Goal: Information Seeking & Learning: Learn about a topic

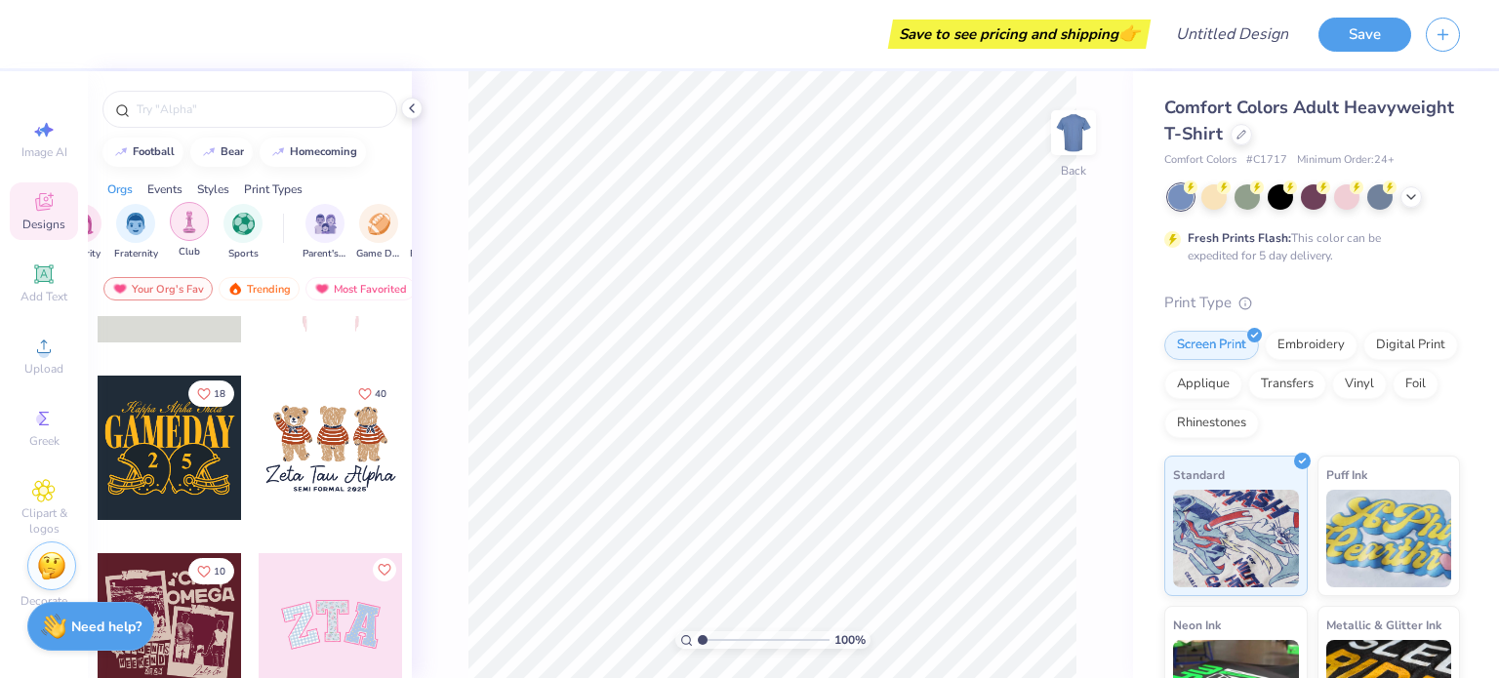
scroll to position [0, 39]
click at [198, 214] on img "filter for Club" at bounding box center [189, 222] width 21 height 22
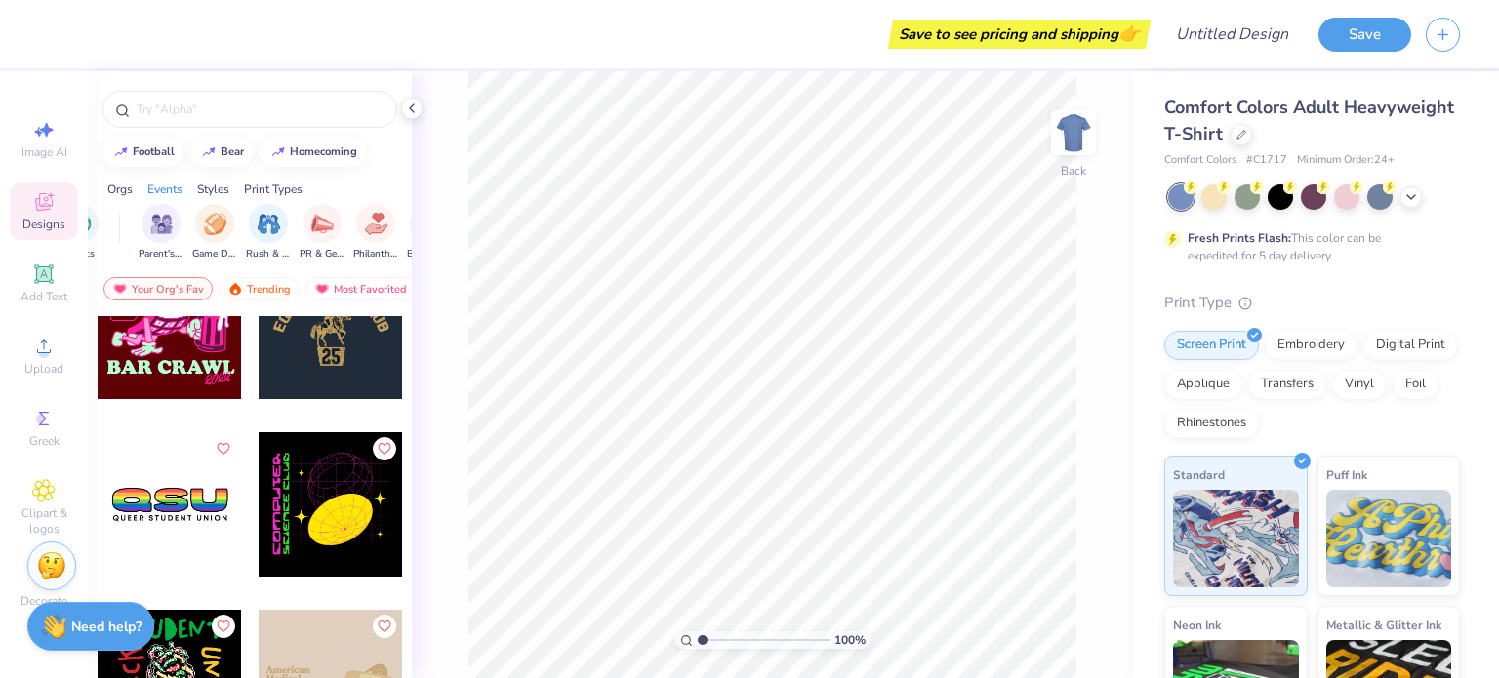
scroll to position [0, 215]
click at [316, 229] on img "filter for PR & General" at bounding box center [311, 222] width 22 height 22
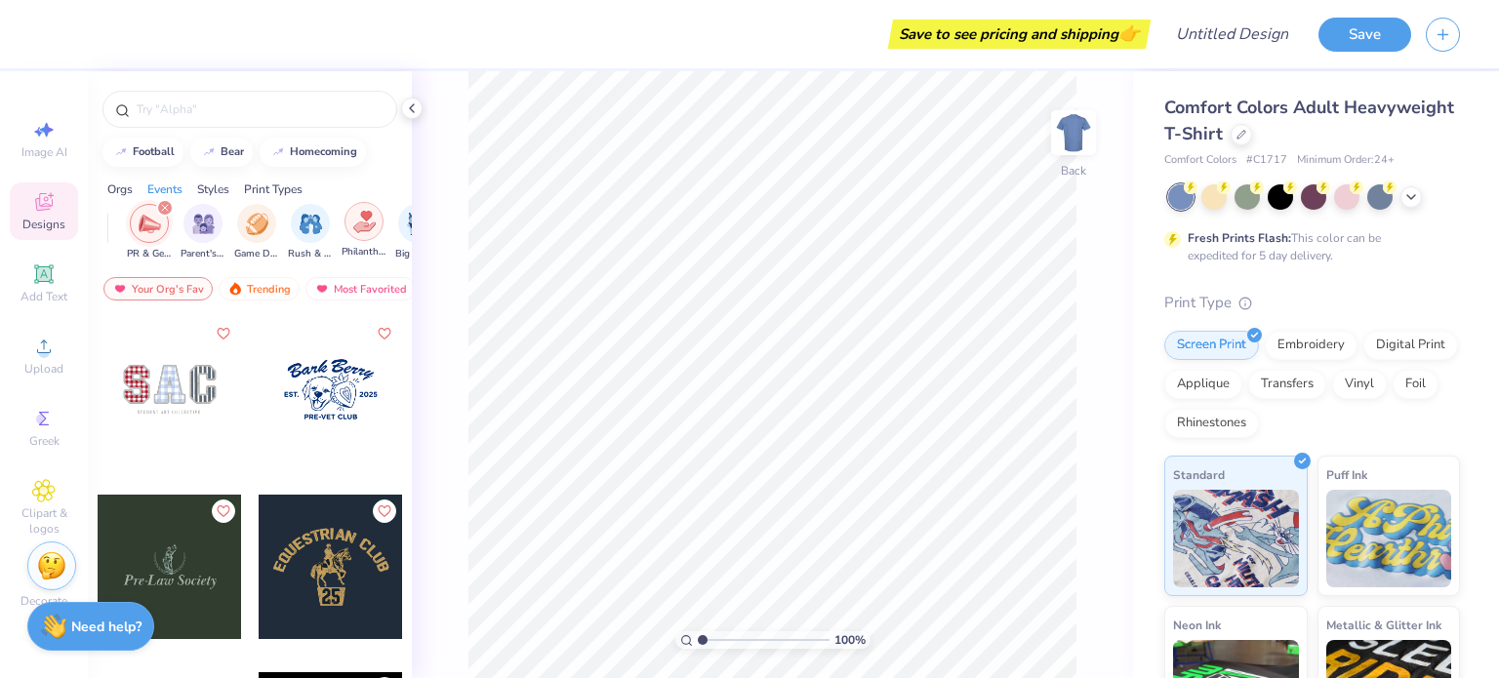
click at [355, 225] on img "filter for Philanthropy" at bounding box center [364, 222] width 22 height 22
click at [341, 209] on icon "filter for PR & General" at bounding box center [344, 208] width 8 height 8
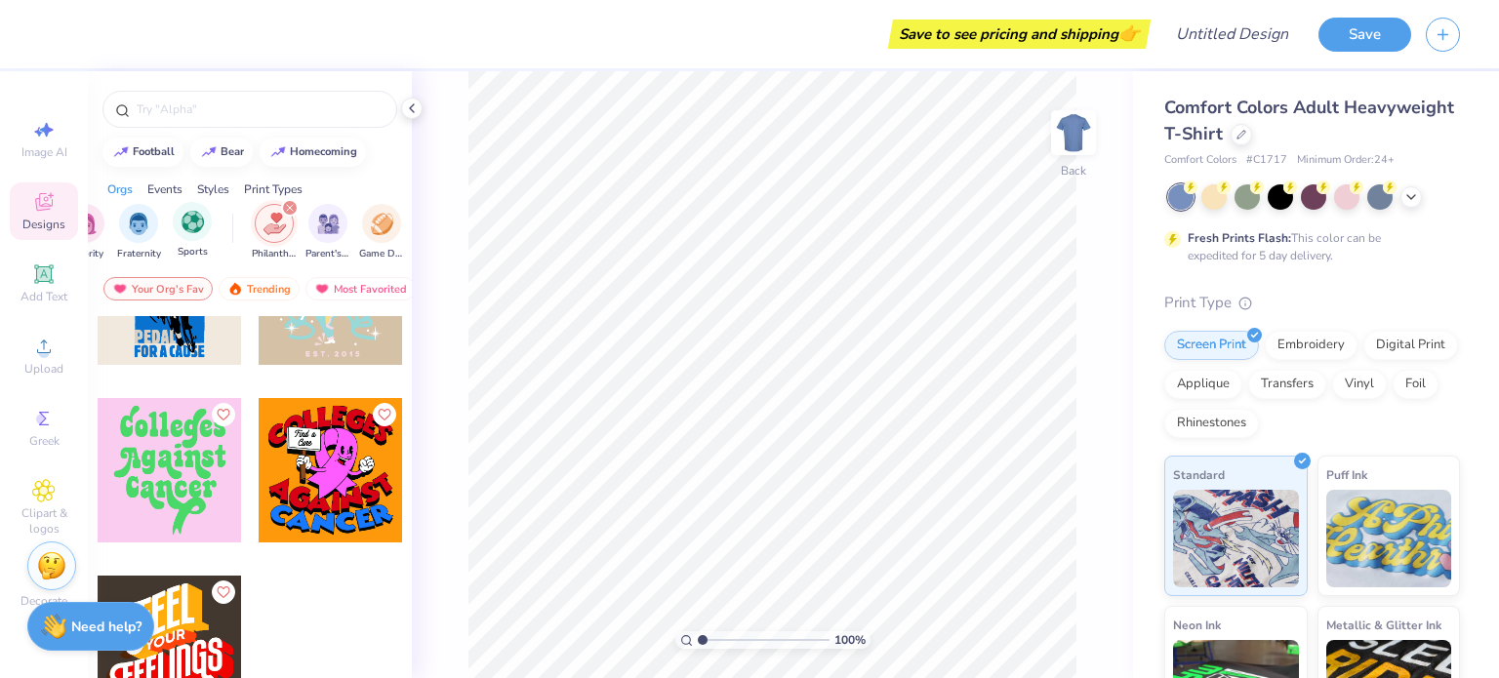
scroll to position [0, 0]
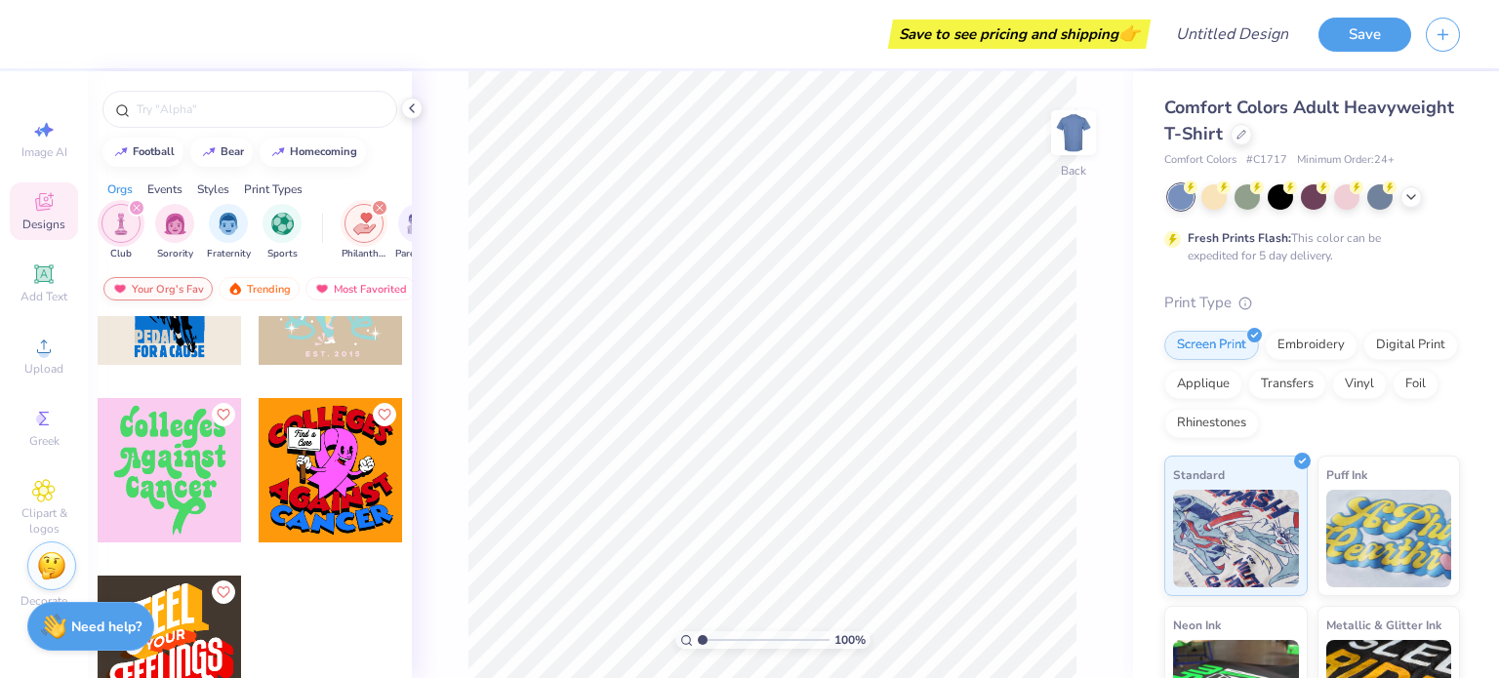
click at [164, 284] on div "Your Org's Fav" at bounding box center [157, 288] width 109 height 23
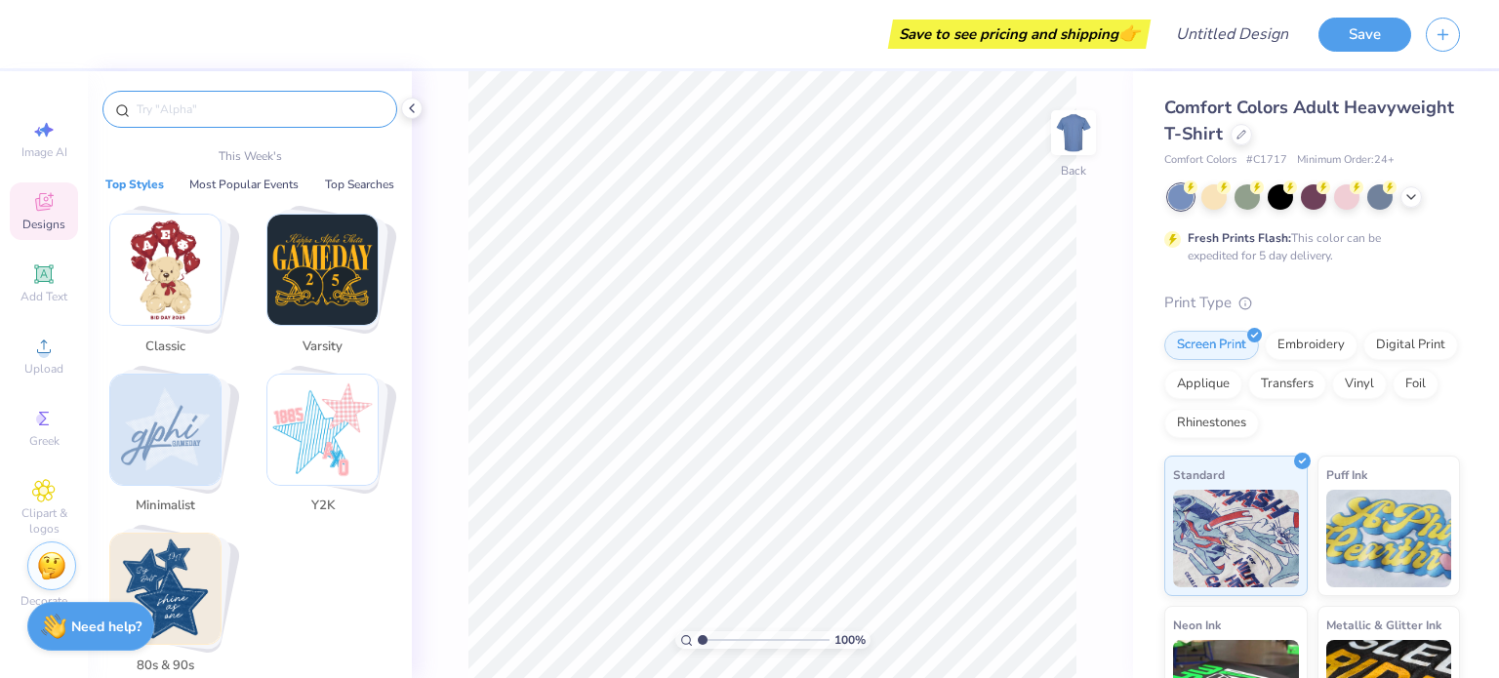
click at [234, 115] on input "text" at bounding box center [260, 110] width 250 height 20
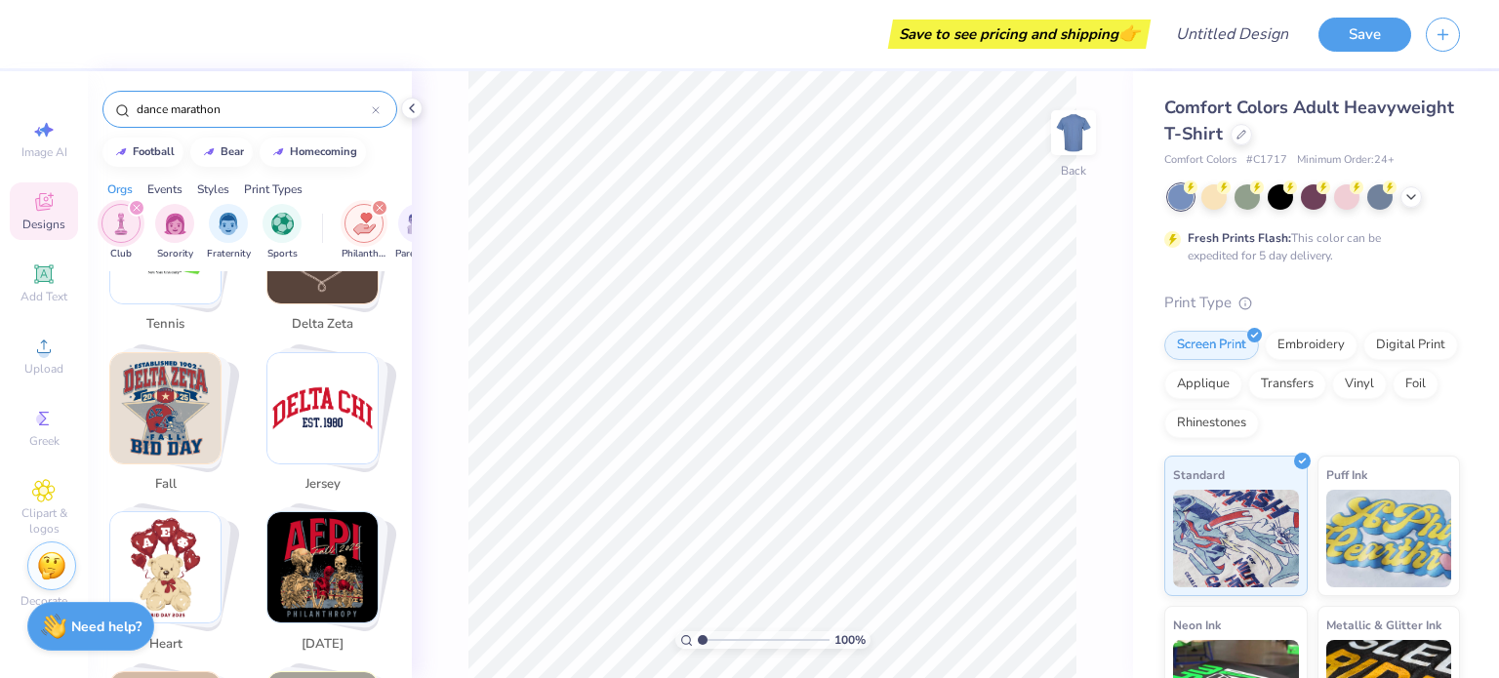
scroll to position [1565, 0]
click at [163, 416] on img "Stack Card Button fall" at bounding box center [165, 408] width 110 height 110
type input "fall"
click at [176, 382] on img "Stack Card Button fall" at bounding box center [165, 408] width 110 height 110
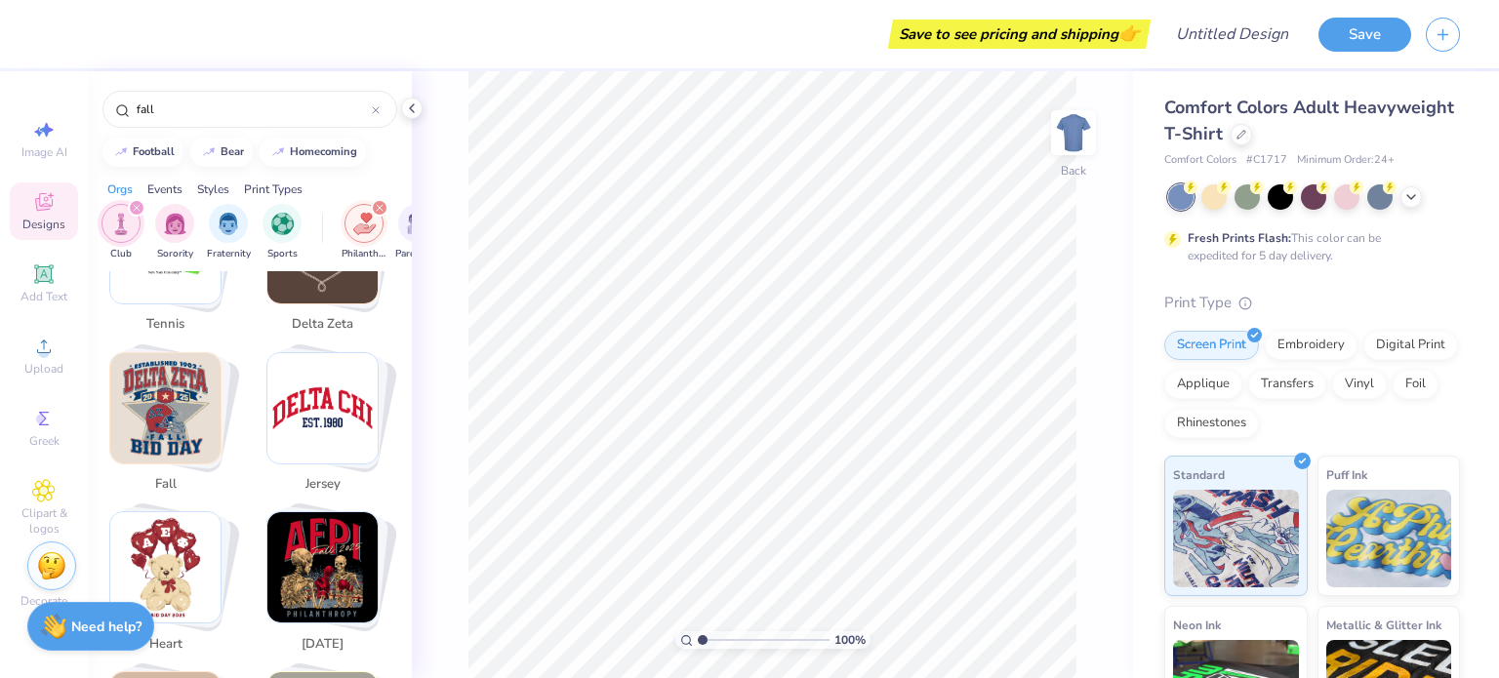
click at [137, 206] on icon "filter for Club" at bounding box center [137, 208] width 8 height 8
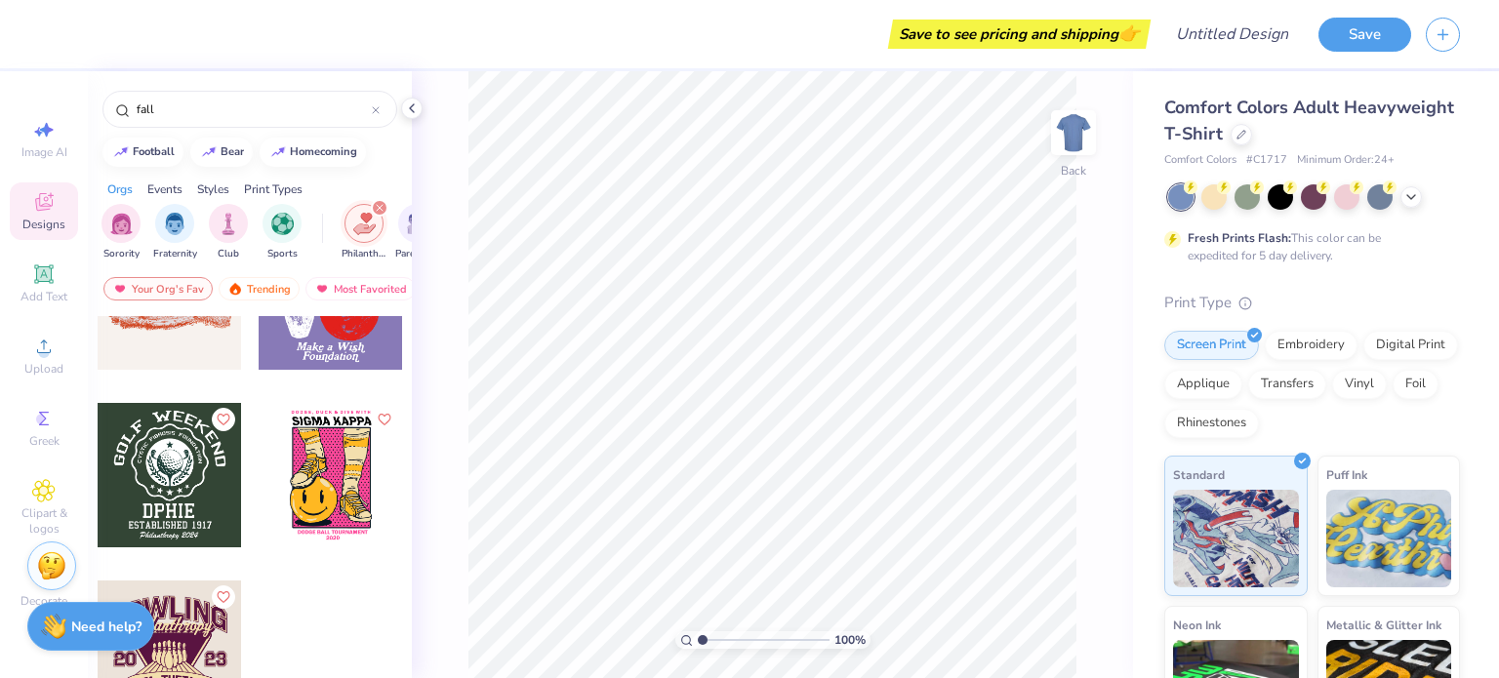
scroll to position [1340, 0]
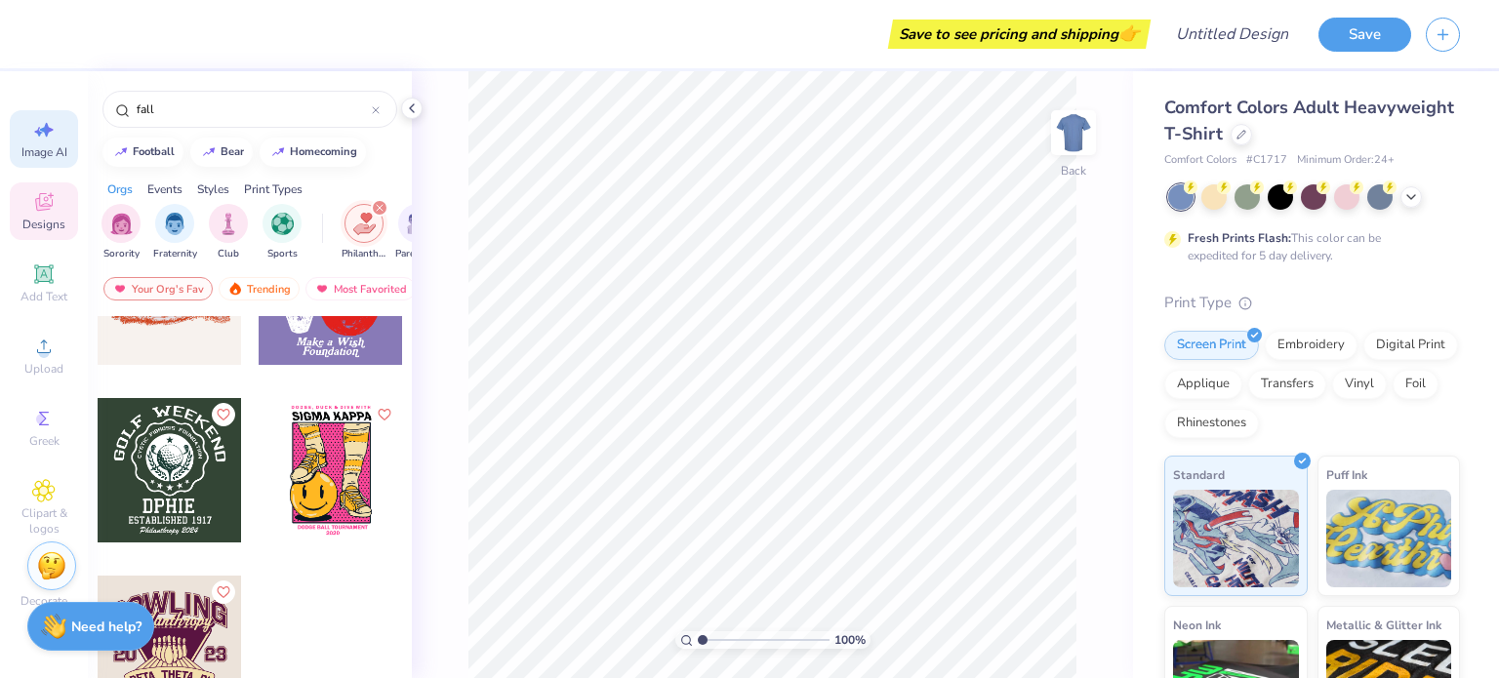
click at [44, 138] on icon at bounding box center [43, 129] width 23 height 23
select select "4"
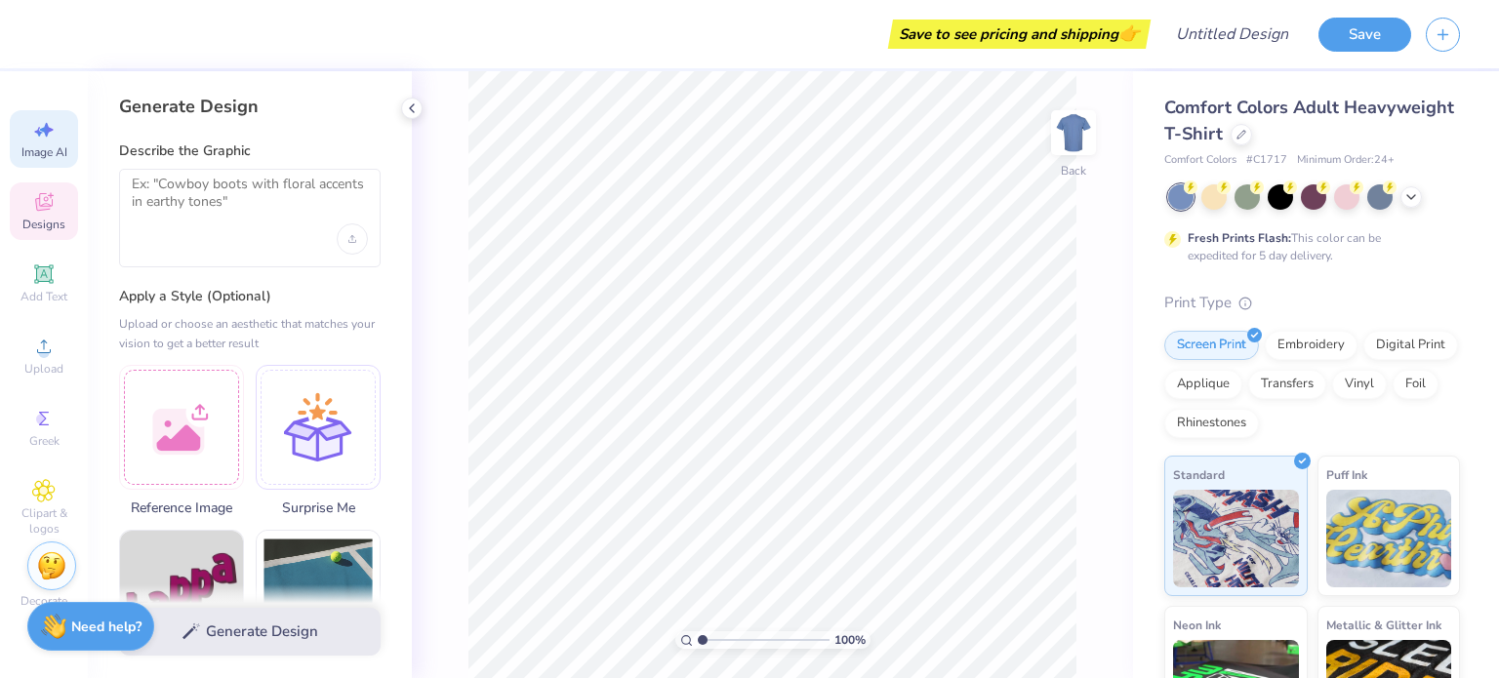
click at [39, 229] on span "Designs" at bounding box center [43, 225] width 43 height 16
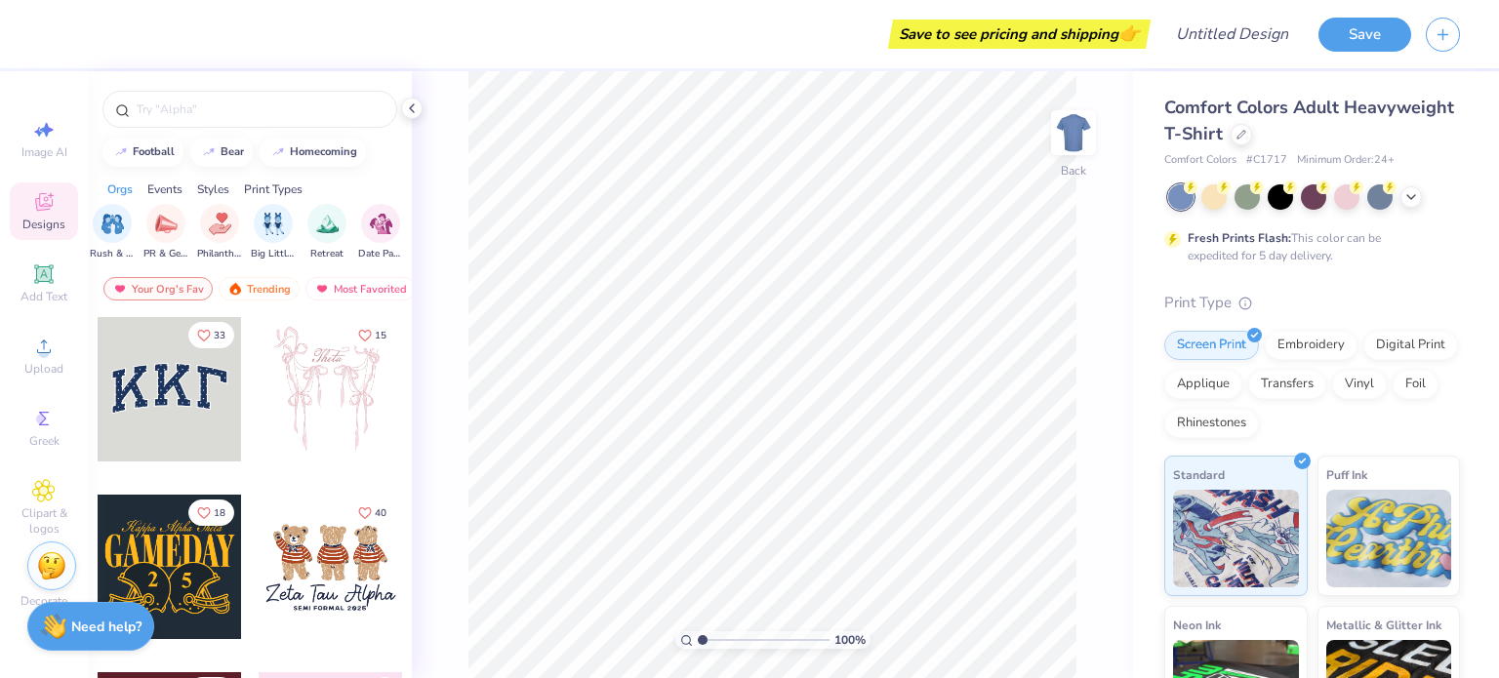
scroll to position [0, 0]
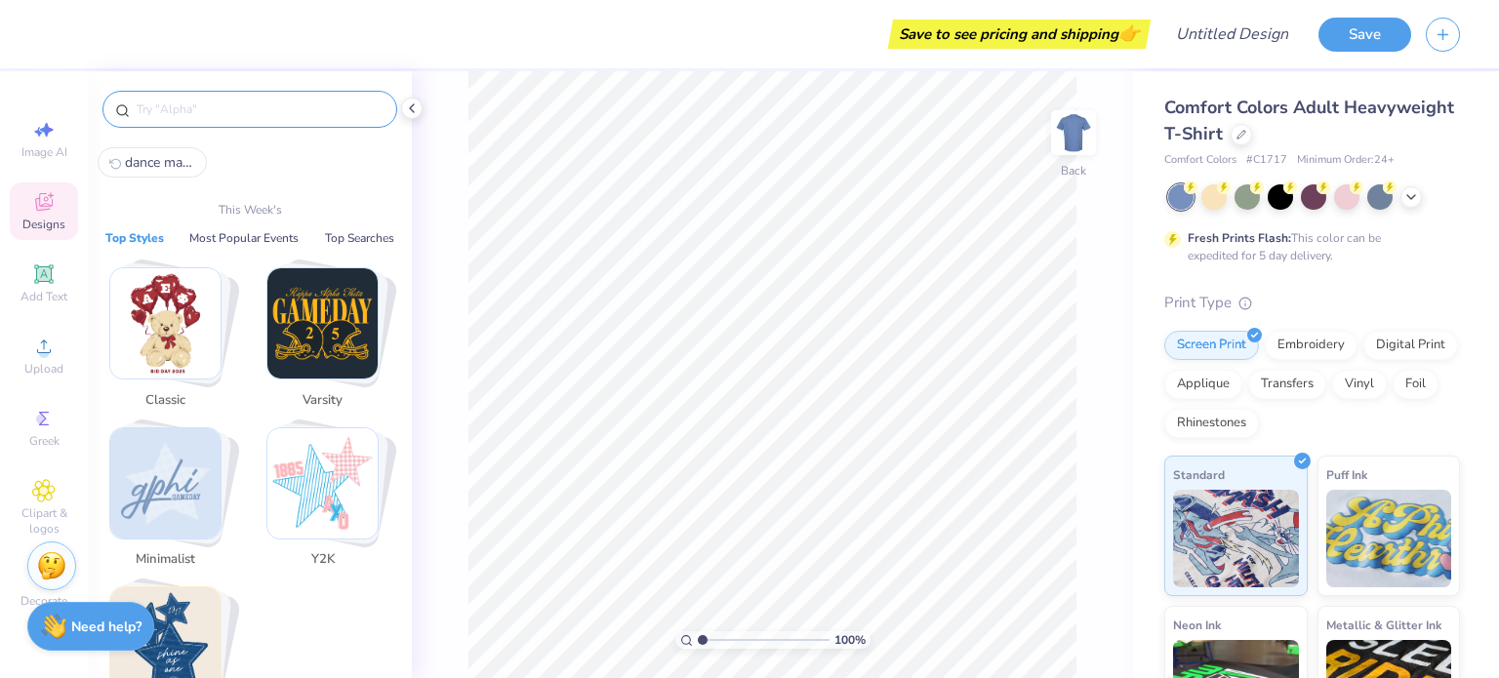
click at [255, 115] on input "text" at bounding box center [260, 110] width 250 height 20
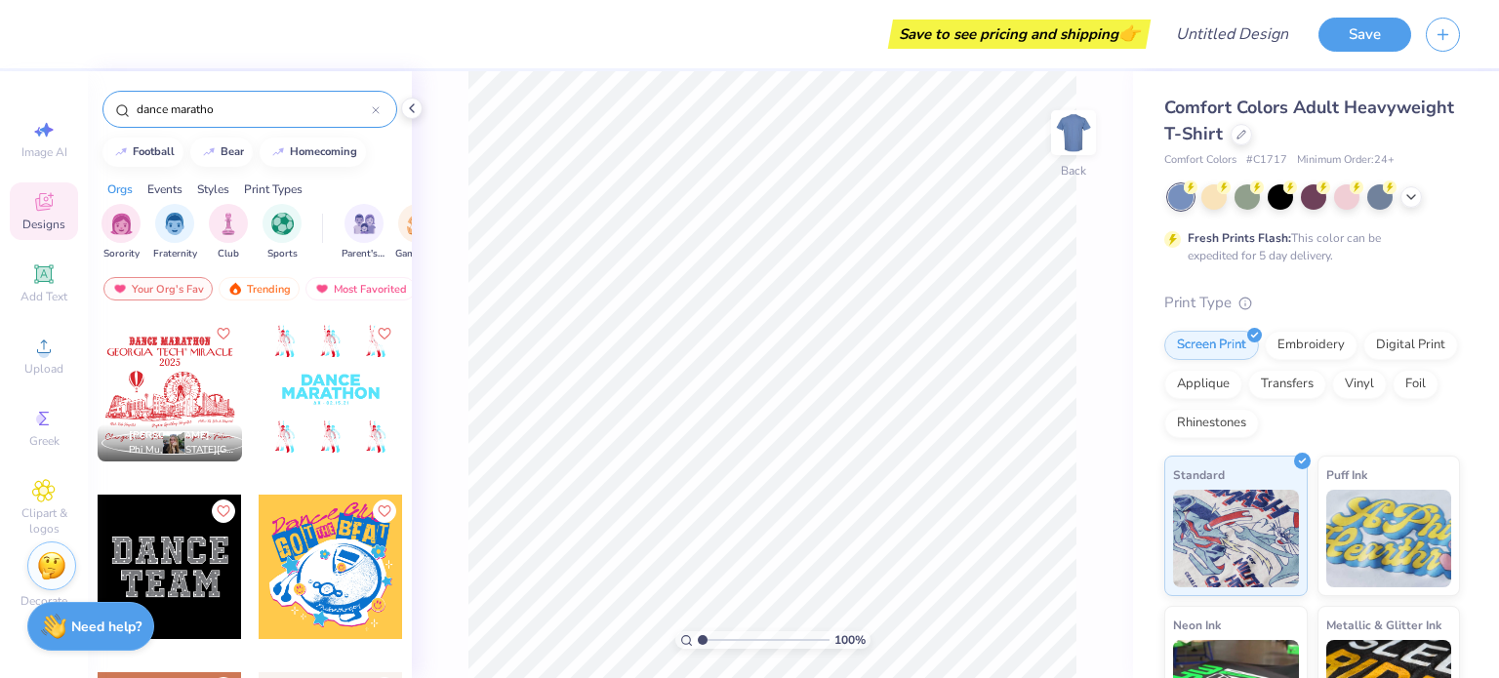
type input "dance marathon"
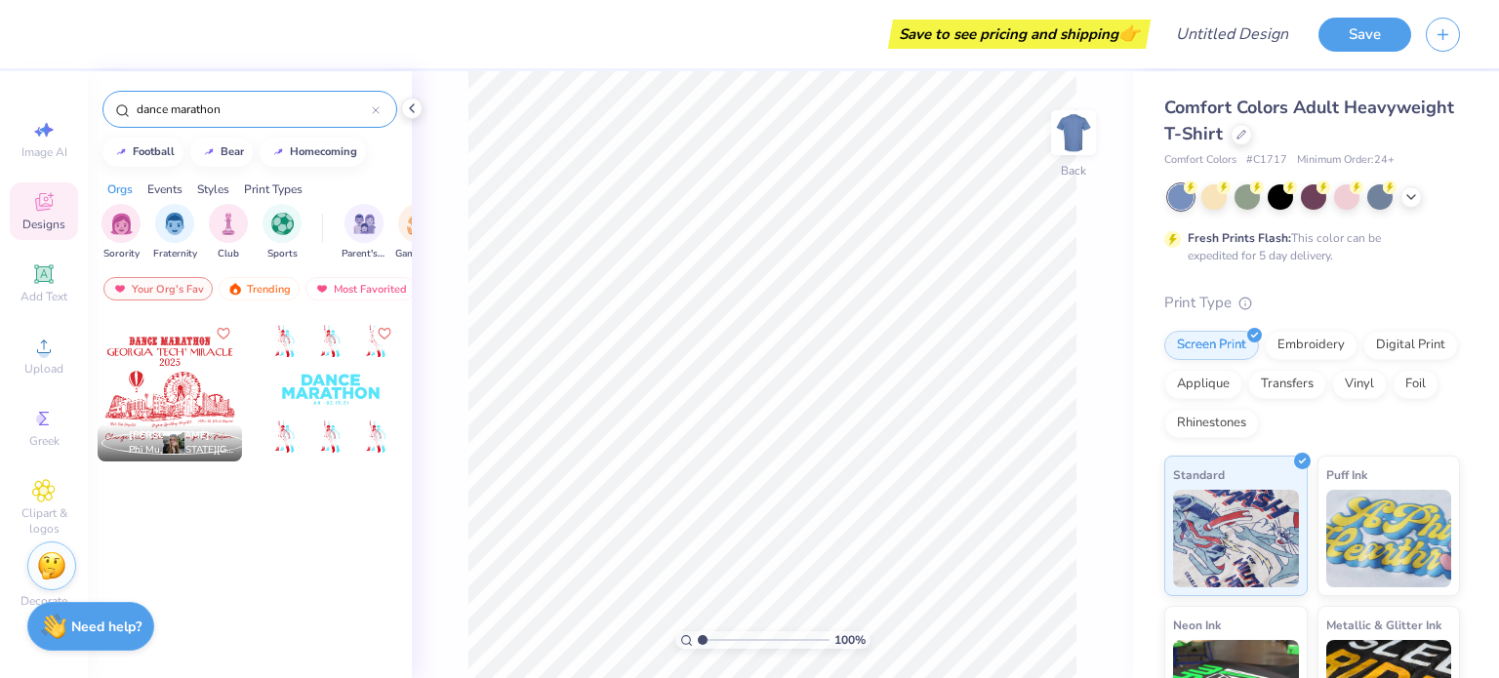
click at [372, 110] on icon at bounding box center [376, 110] width 8 height 8
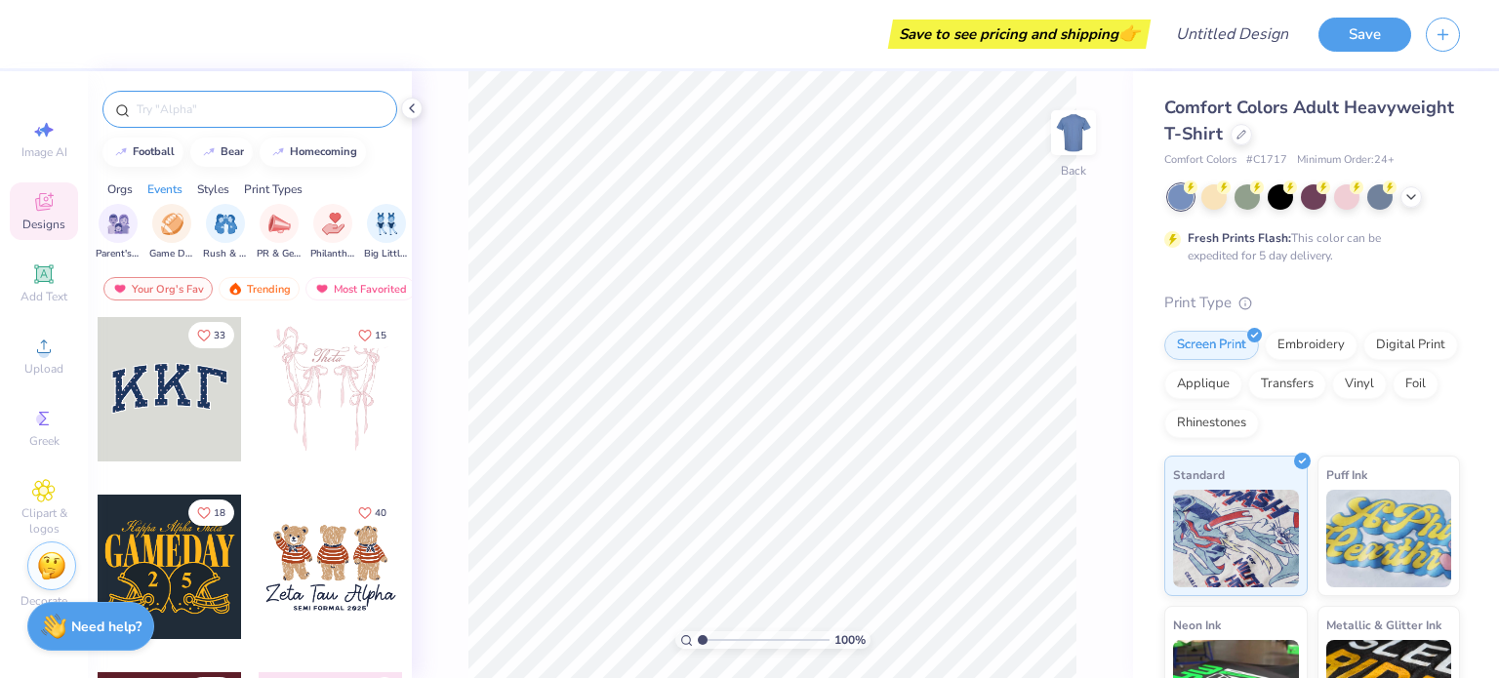
scroll to position [0, 248]
click at [294, 222] on div "filter for PR & General" at bounding box center [277, 221] width 39 height 39
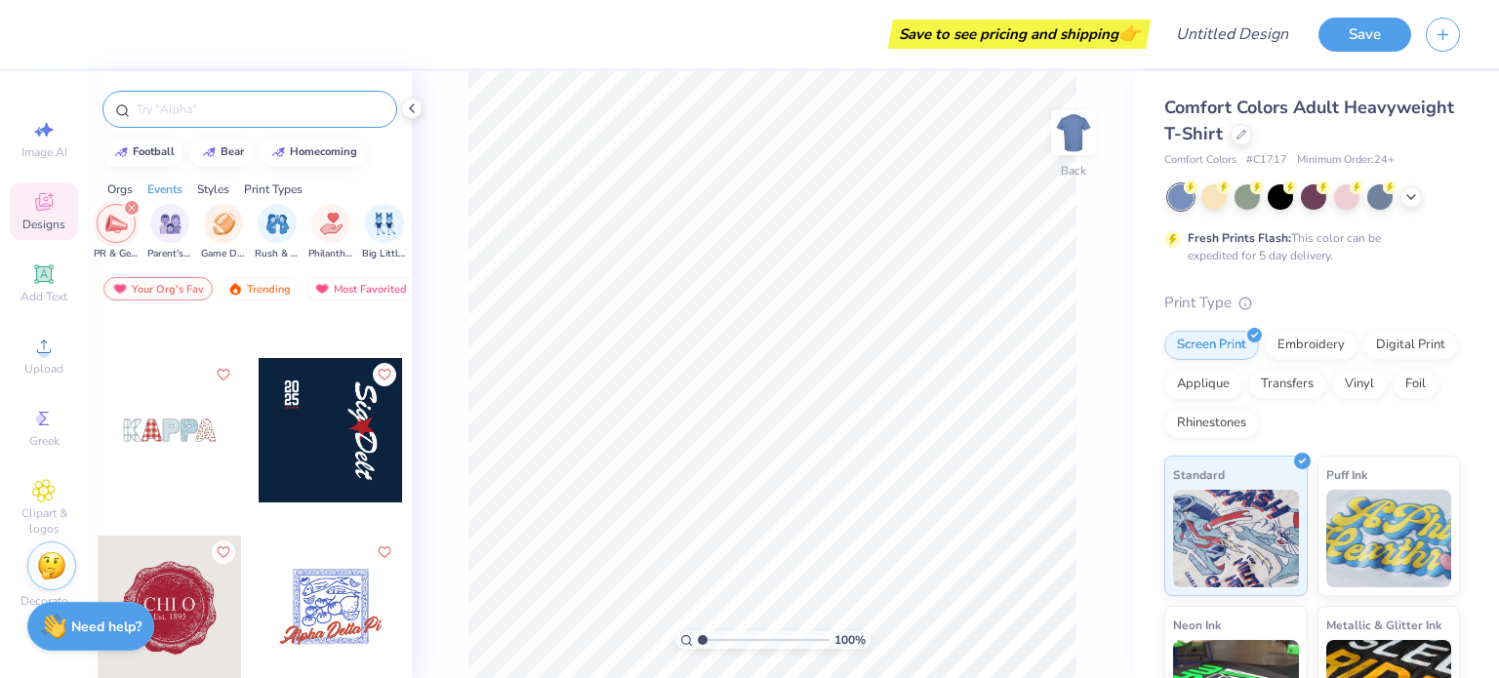
scroll to position [6491, 0]
